Goal: Information Seeking & Learning: Learn about a topic

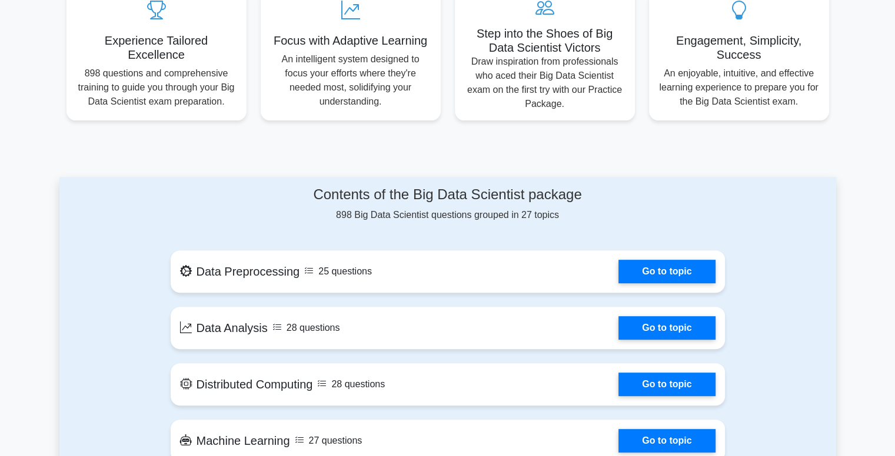
scroll to position [392, 0]
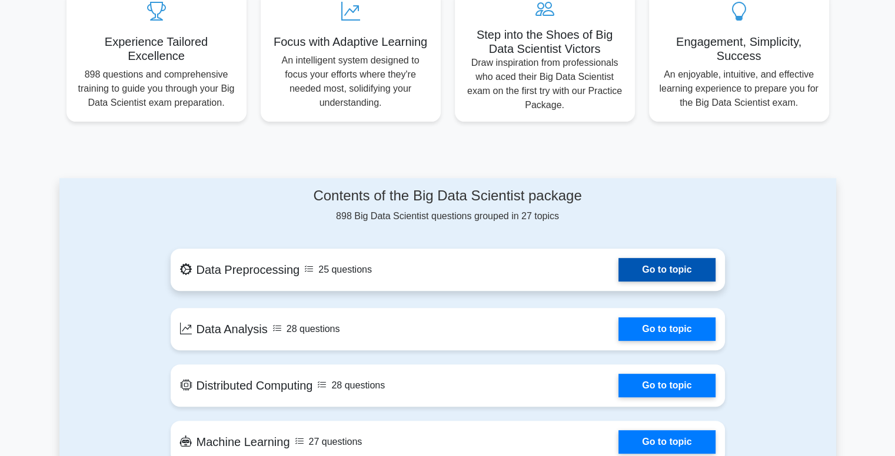
click at [654, 272] on link "Go to topic" at bounding box center [666, 270] width 96 height 24
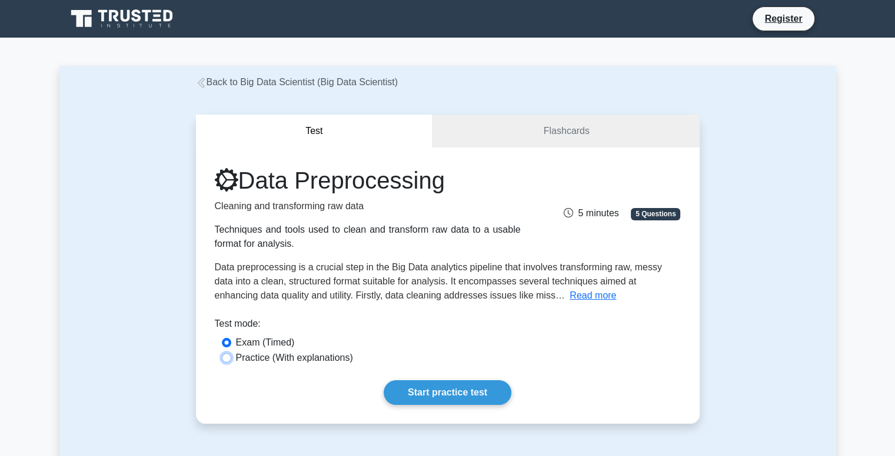
click at [225, 361] on input "Practice (With explanations)" at bounding box center [226, 357] width 9 height 9
radio input "true"
click at [433, 389] on link "Start practice test" at bounding box center [447, 393] width 128 height 25
